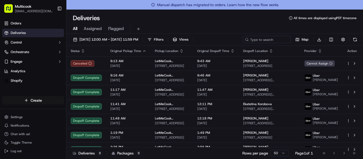
click at [38, 99] on html "Multicook [EMAIL_ADDRESS][DOMAIN_NAME] Toggle Sidebar Orders Deliveries Control…" at bounding box center [181, 79] width 363 height 159
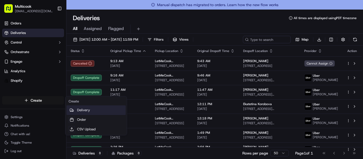
click at [76, 107] on link "Delivery" at bounding box center [95, 111] width 59 height 10
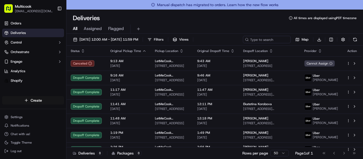
click at [28, 102] on html "Multicook [EMAIL_ADDRESS][DOMAIN_NAME] Toggle Sidebar Orders Deliveries Control…" at bounding box center [181, 79] width 363 height 159
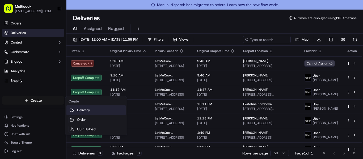
click at [85, 109] on link "Delivery" at bounding box center [95, 111] width 59 height 10
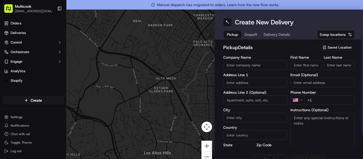
click at [295, 65] on input "First Name" at bounding box center [306, 65] width 31 height 10
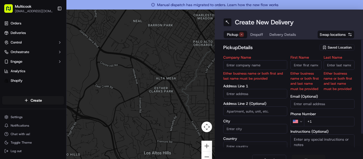
click at [328, 45] on span "Saved Location" at bounding box center [340, 47] width 24 height 5
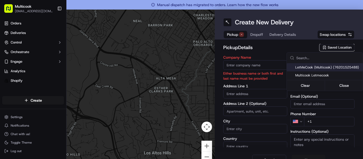
click at [320, 67] on span "LetMeCook (Multicook) (76201525488)" at bounding box center [328, 67] width 65 height 5
type input "LetMeCook (Multicook)"
type input "[STREET_ADDRESS]"
type input "[GEOGRAPHIC_DATA]"
type input "US"
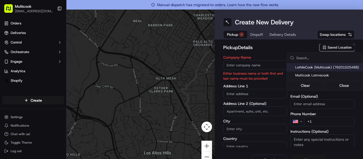
type input "CA"
type input "91423"
type input "[PERSON_NAME]"
type input "Nikityuk"
type input "[EMAIL_ADDRESS][DOMAIN_NAME]"
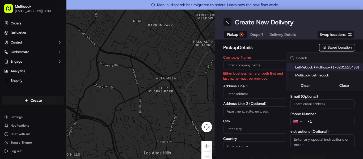
type input "[PHONE_NUMBER]"
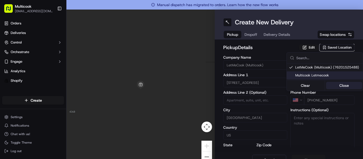
click at [335, 85] on button "Close" at bounding box center [344, 85] width 36 height 7
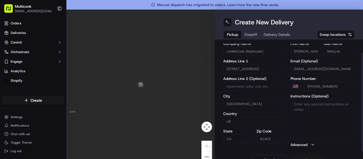
scroll to position [10, 0]
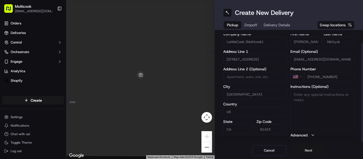
click at [305, 152] on button "Next" at bounding box center [309, 150] width 34 height 11
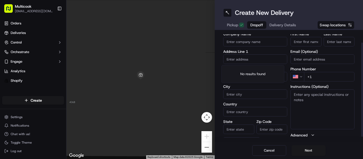
click at [257, 63] on input "text" at bounding box center [255, 60] width 64 height 10
click at [302, 48] on div "First Name Last Name Email (Optional) Phone Number US +1 Instructions (Optional…" at bounding box center [323, 88] width 64 height 112
click at [249, 55] on input "text" at bounding box center [255, 60] width 64 height 10
paste input "[STREET_ADDRESS]"
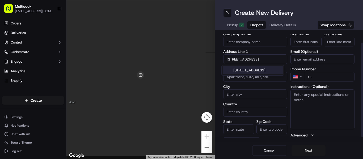
click at [245, 70] on div "[STREET_ADDRESS]" at bounding box center [253, 70] width 60 height 8
type input "[STREET_ADDRESS]"
type input "[GEOGRAPHIC_DATA]"
type input "CA"
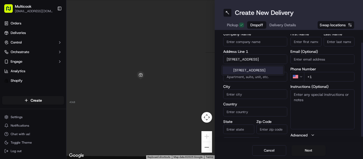
type input "91307"
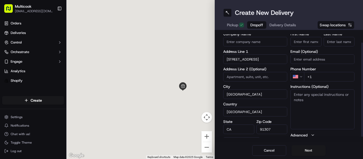
type input "[STREET_ADDRESS]"
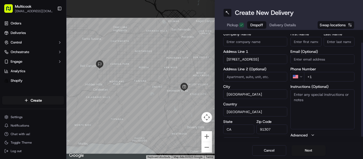
click at [351, 79] on div "dropoff Details Saved Location Company Name Address Line 1 [STREET_ADDRESS] Add…" at bounding box center [289, 86] width 148 height 112
click at [318, 78] on input "+1" at bounding box center [329, 77] width 51 height 10
paste input "[PHONE_NUMBER]"
type input "[PHONE_NUMBER]"
click at [303, 43] on input "First Name" at bounding box center [306, 42] width 31 height 10
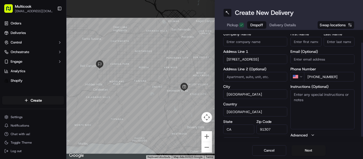
paste input "[PERSON_NAME]"
type input "Olena"
click at [330, 45] on input "Last Name" at bounding box center [339, 42] width 31 height 10
paste input "[PERSON_NAME]"
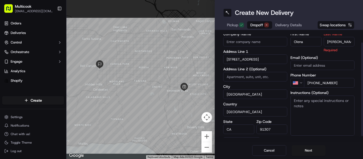
click at [335, 42] on input "[PERSON_NAME]" at bounding box center [339, 42] width 31 height 10
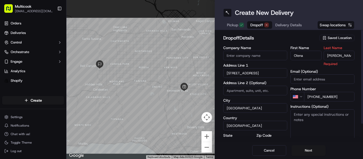
drag, startPoint x: 334, startPoint y: 42, endPoint x: 312, endPoint y: 39, distance: 22.0
click at [312, 39] on div "dropoff Details Saved Location Company Name Address Line 1 [STREET_ADDRESS] Add…" at bounding box center [288, 96] width 131 height 124
type input "[PERSON_NAME]"
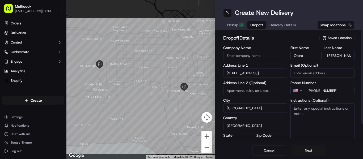
click at [297, 65] on div "First Name [PERSON_NAME] Last Name [PERSON_NAME] Email (Optional) Phone Number …" at bounding box center [323, 102] width 64 height 112
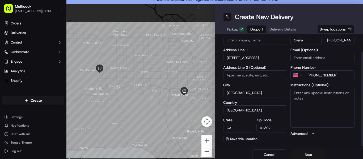
scroll to position [10, 0]
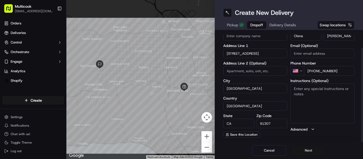
click at [313, 155] on button "Next" at bounding box center [309, 150] width 34 height 11
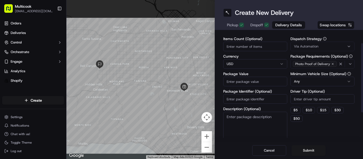
click at [269, 50] on input "Items Count (Optional)" at bounding box center [255, 47] width 64 height 10
type input "2"
click at [258, 78] on input "Package Value" at bounding box center [255, 82] width 64 height 10
type input "169.97"
click at [308, 133] on div "Dispatch Strategy Via Automation Package Requirements (Optional) Photo Proof of…" at bounding box center [323, 89] width 64 height 105
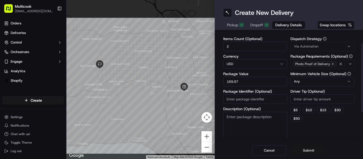
click at [307, 153] on button "Submit" at bounding box center [309, 150] width 34 height 11
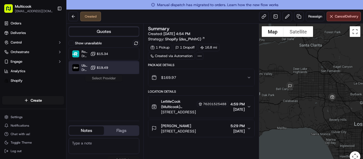
click at [86, 74] on div "Uber Dropoff ETA 1 hour $19.49" at bounding box center [104, 67] width 71 height 13
click at [105, 78] on button "Assign Provider" at bounding box center [104, 78] width 38 height 6
